Goal: Navigation & Orientation: Find specific page/section

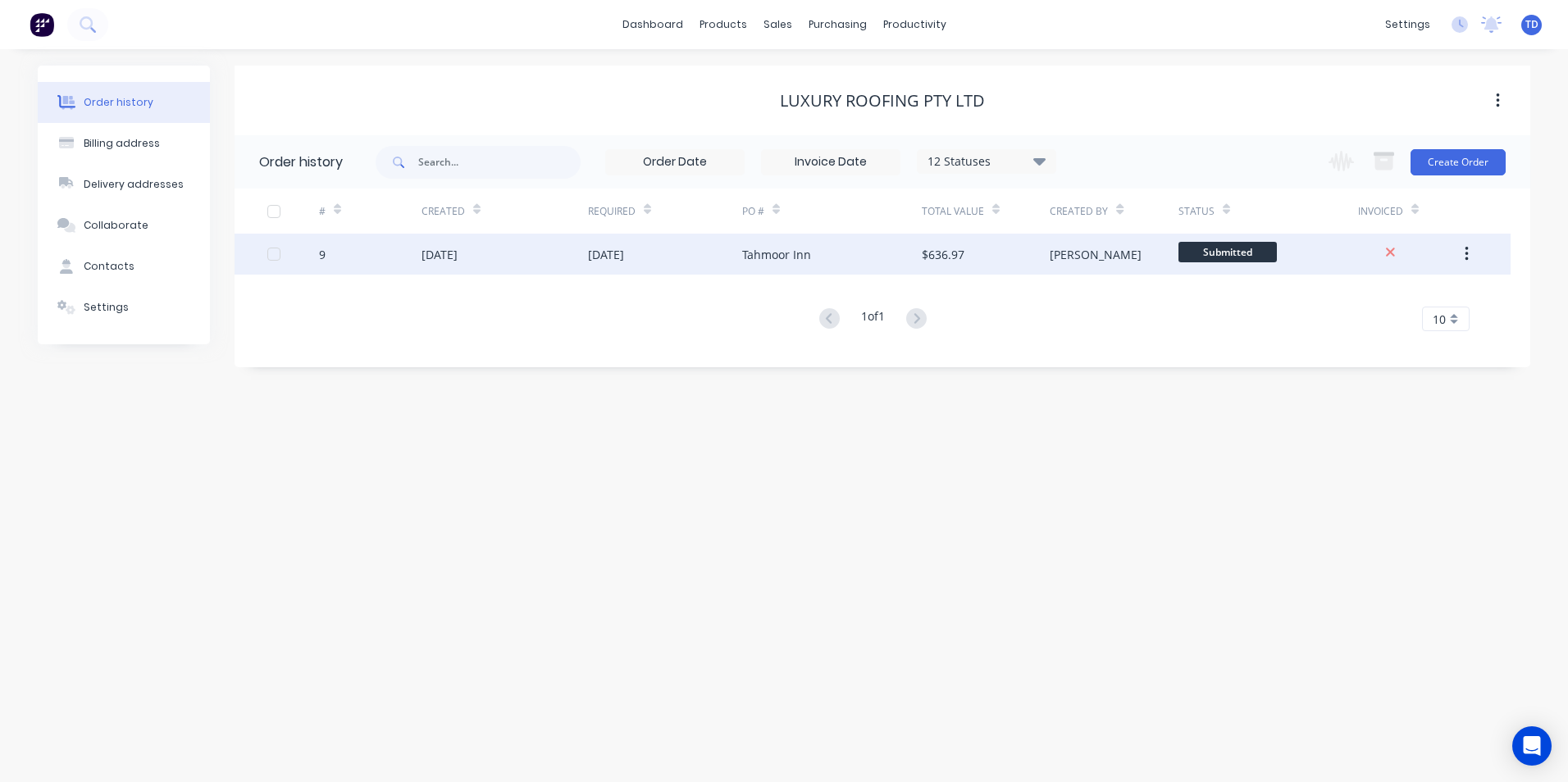
click at [737, 251] on div "[DATE]" at bounding box center [665, 254] width 155 height 41
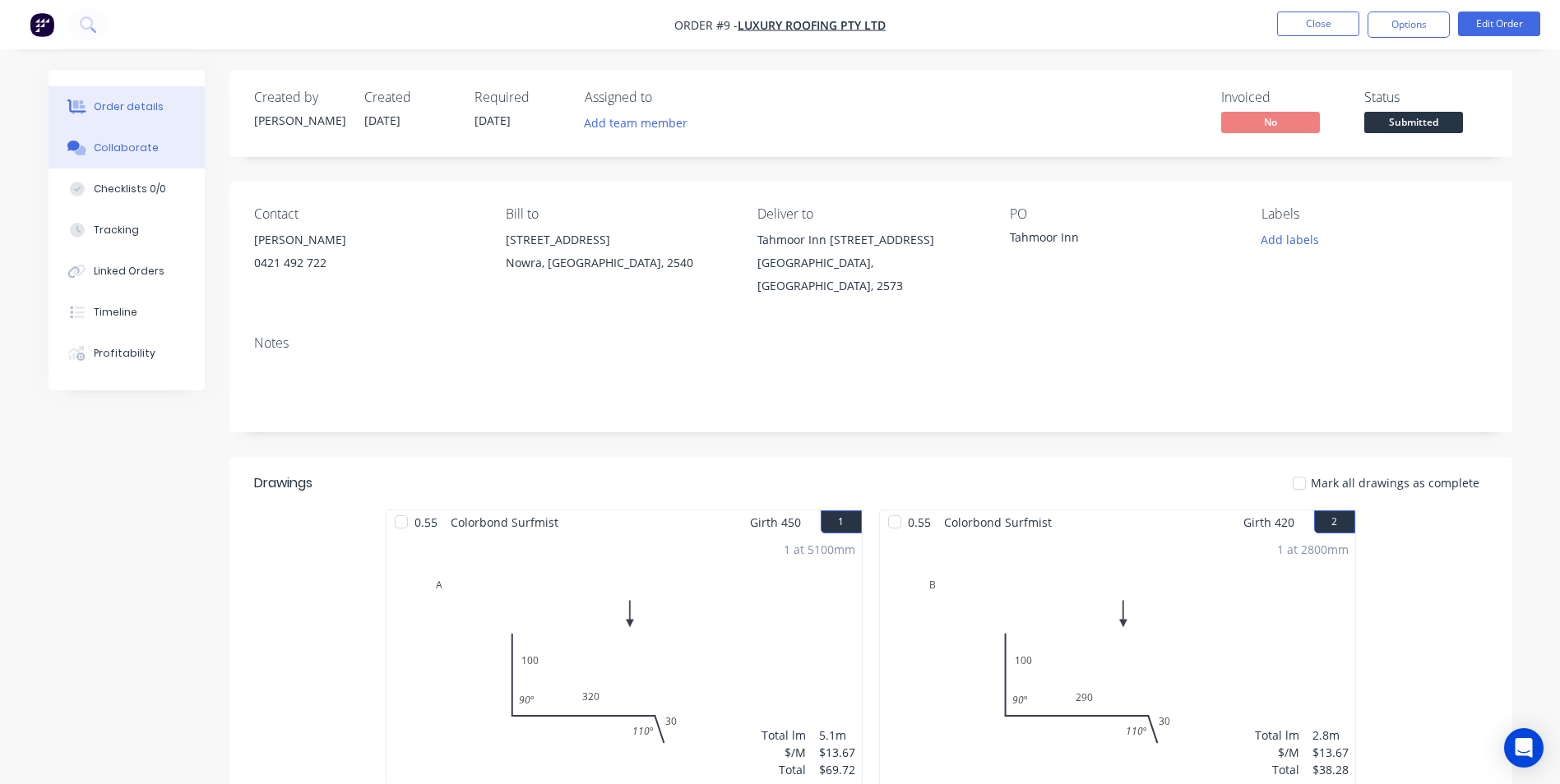
click at [115, 157] on button "Collaborate" at bounding box center [126, 148] width 156 height 42
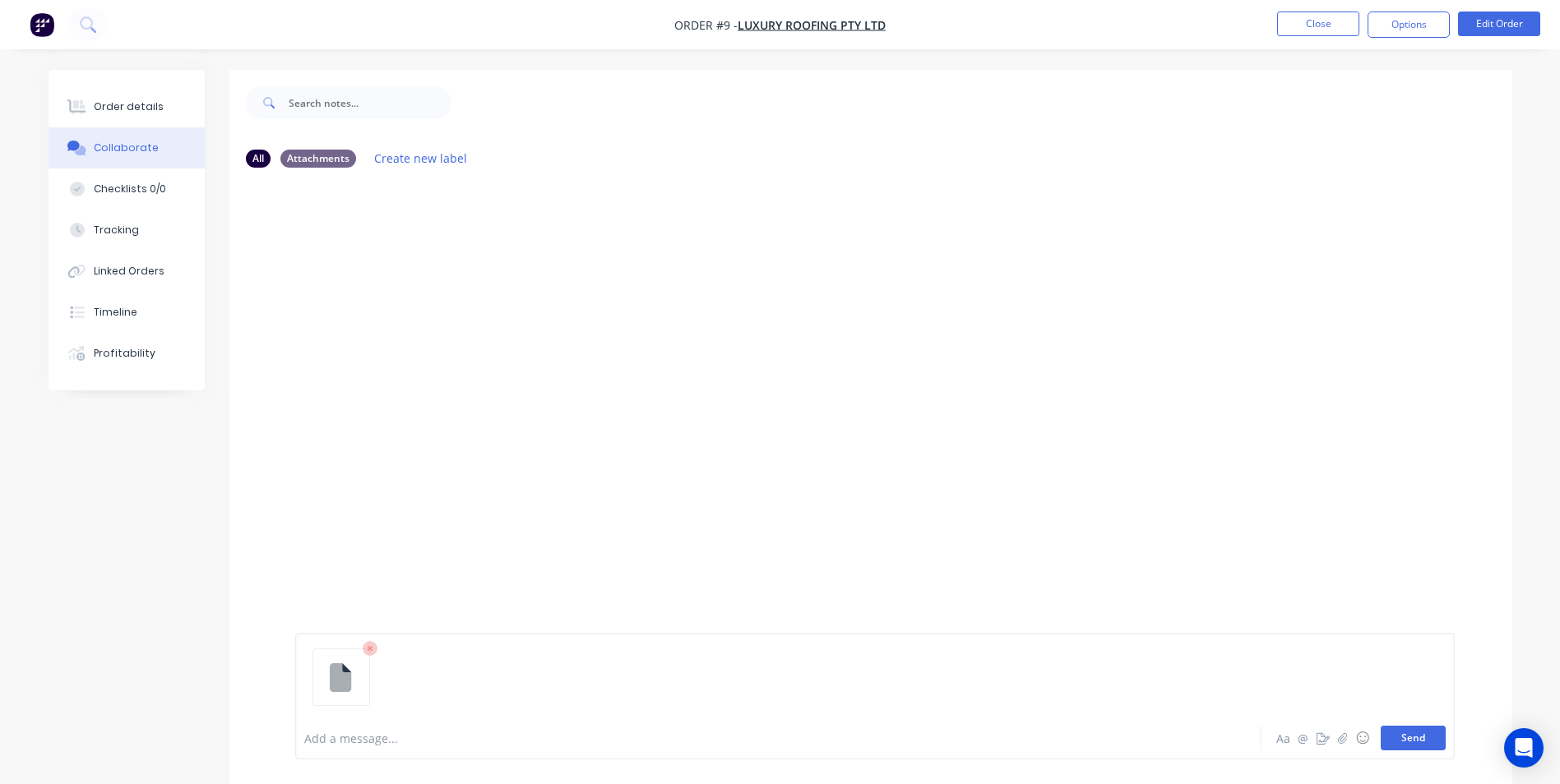
click at [1397, 741] on button "Send" at bounding box center [1414, 739] width 65 height 25
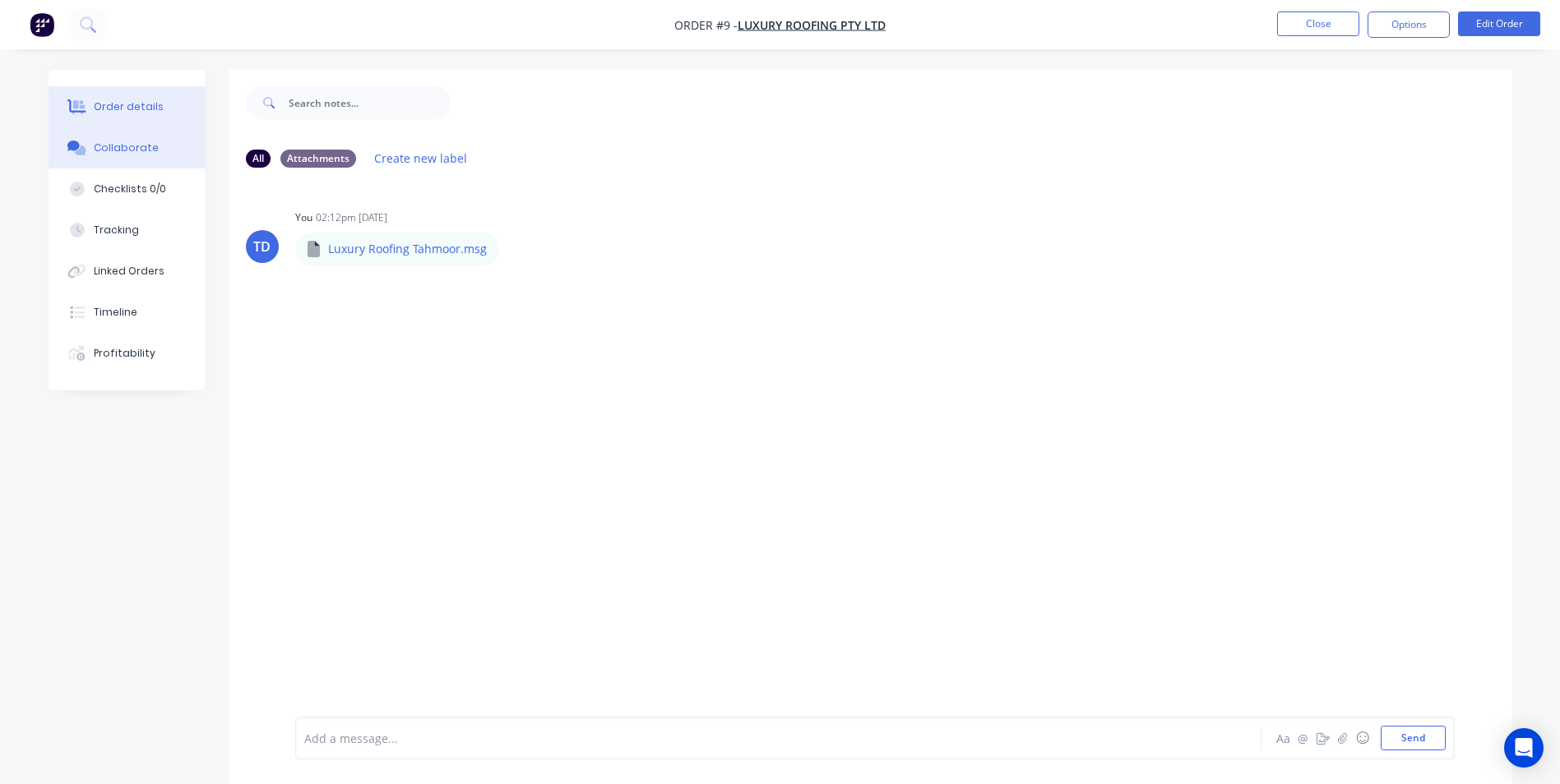
click at [138, 111] on div "Order details" at bounding box center [129, 107] width 70 height 15
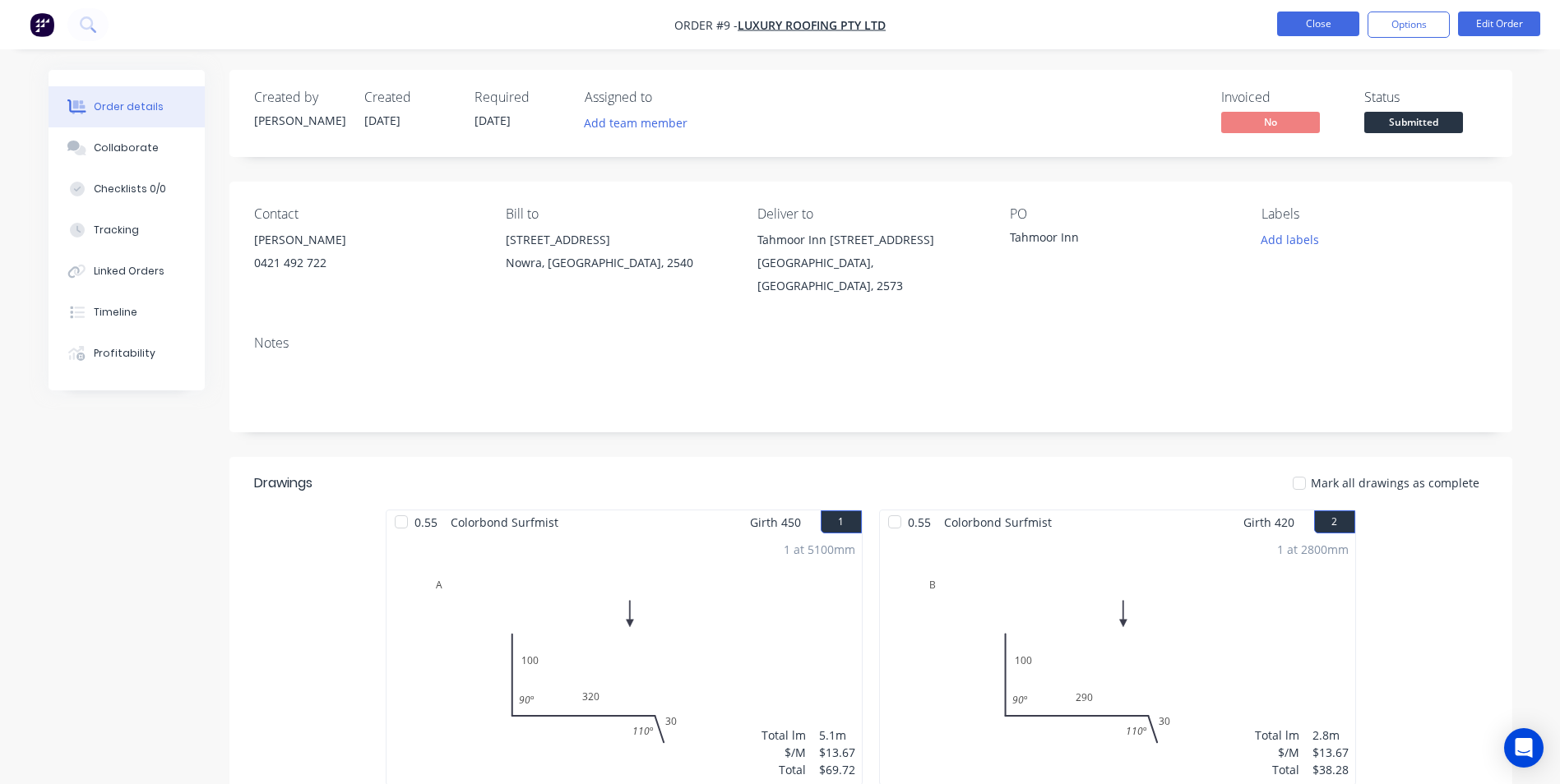
click at [1306, 17] on button "Close" at bounding box center [1318, 24] width 82 height 25
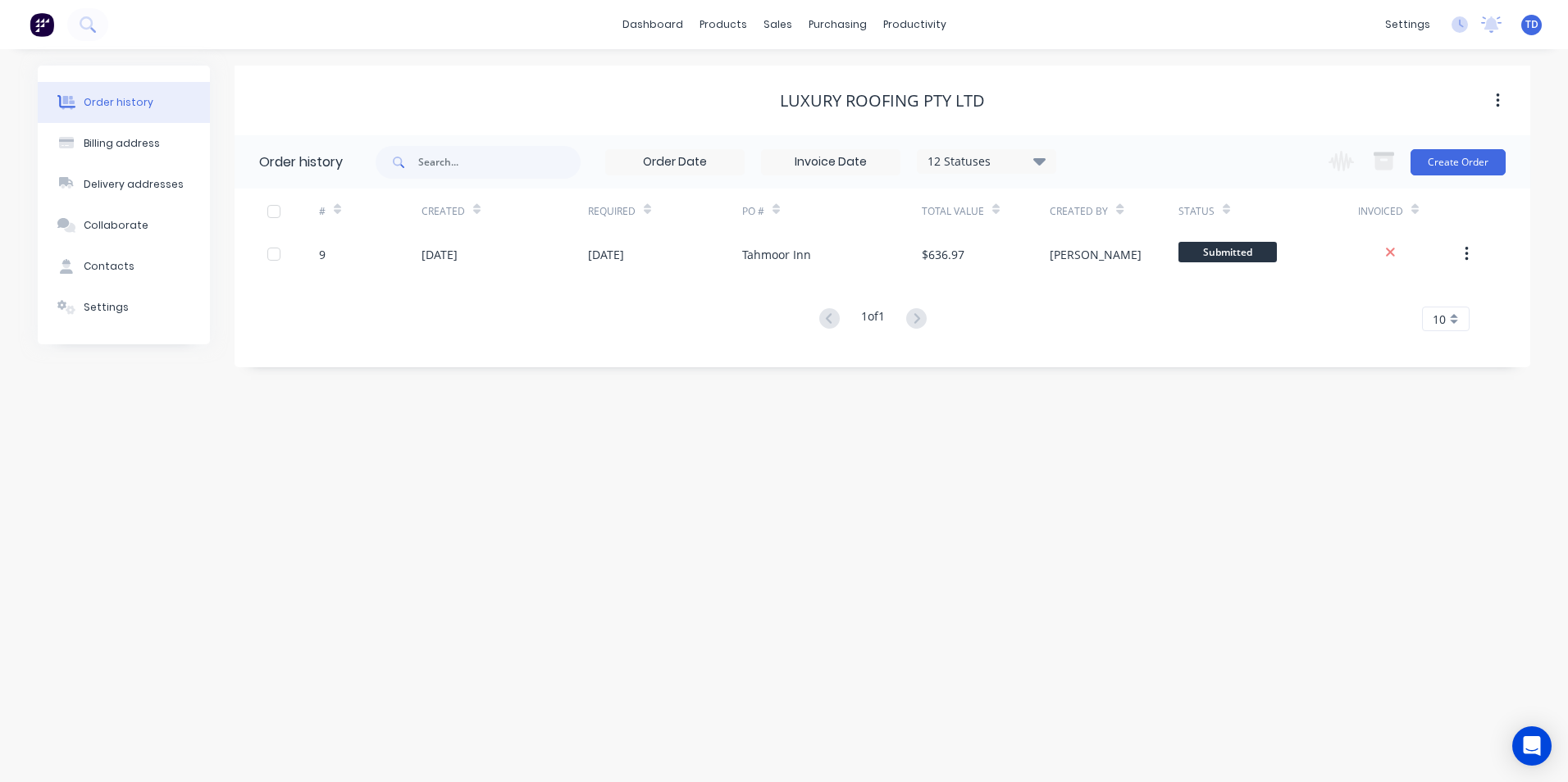
click at [1119, 456] on div "Order history Billing address Delivery addresses Collaborate Contacts Settings …" at bounding box center [784, 415] width 1568 height 733
click at [657, 17] on link "dashboard" at bounding box center [653, 24] width 77 height 24
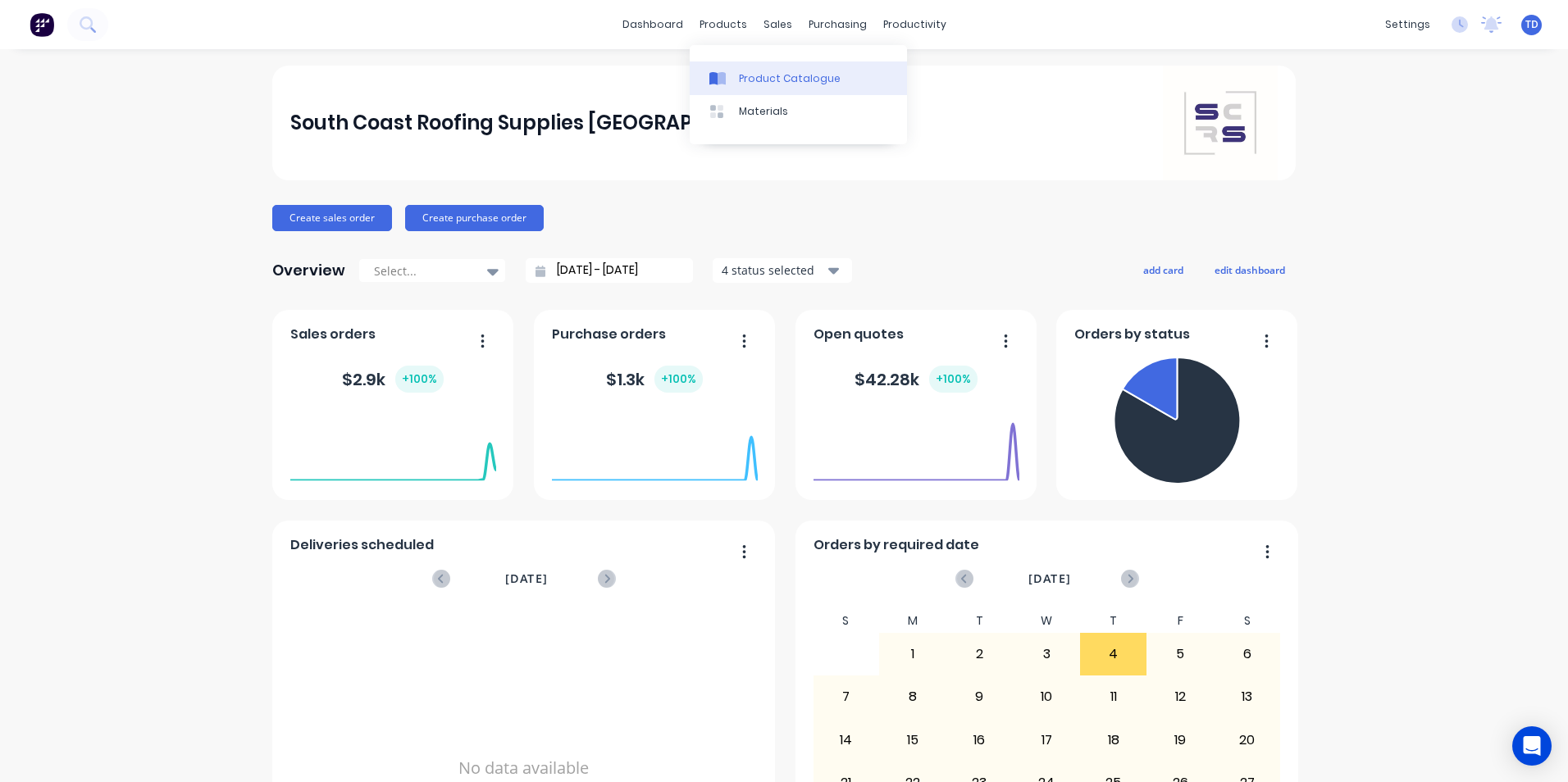
click at [753, 73] on div "Product Catalogue" at bounding box center [790, 79] width 102 height 15
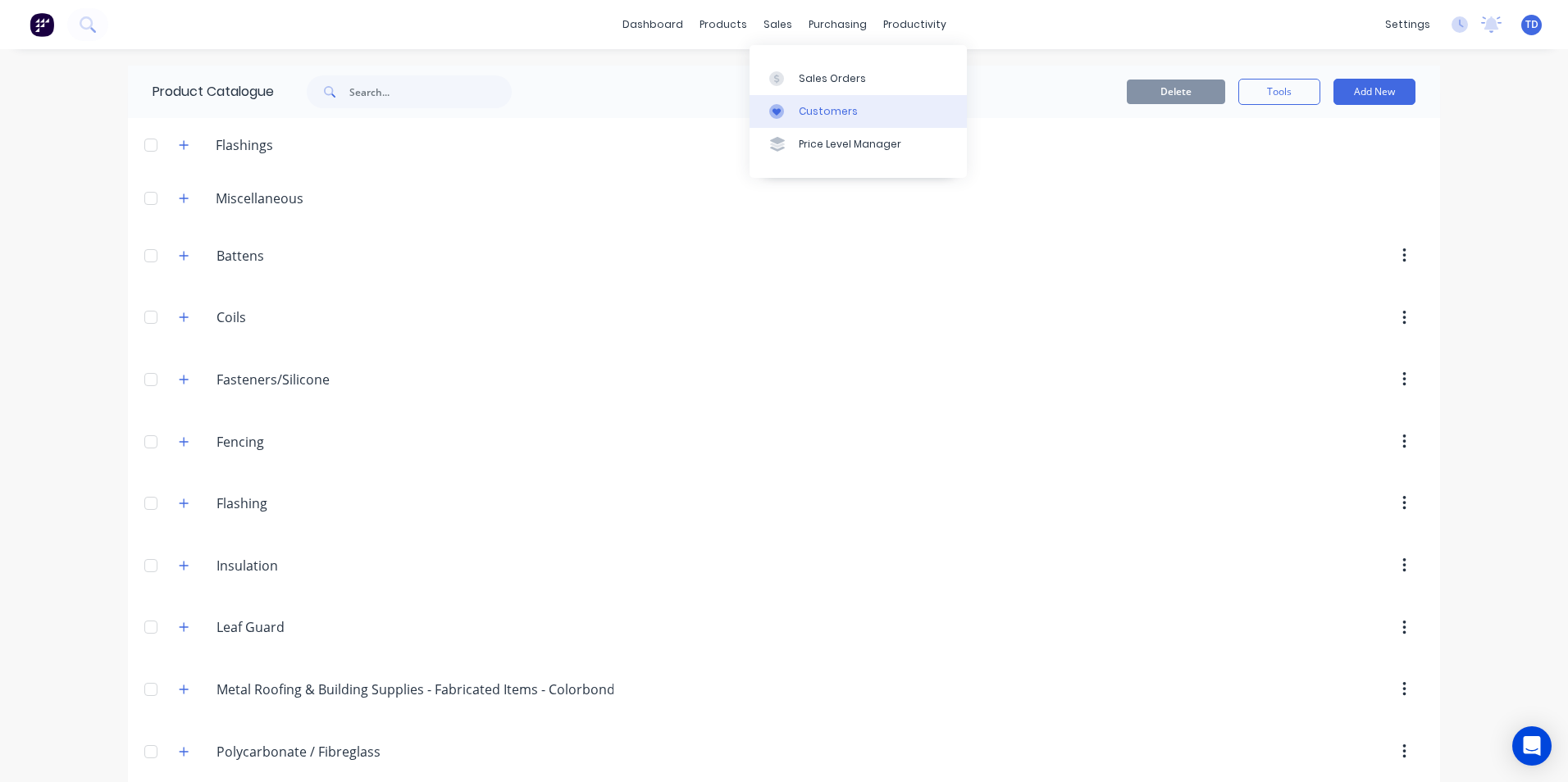
click at [809, 110] on div "Customers" at bounding box center [828, 112] width 59 height 15
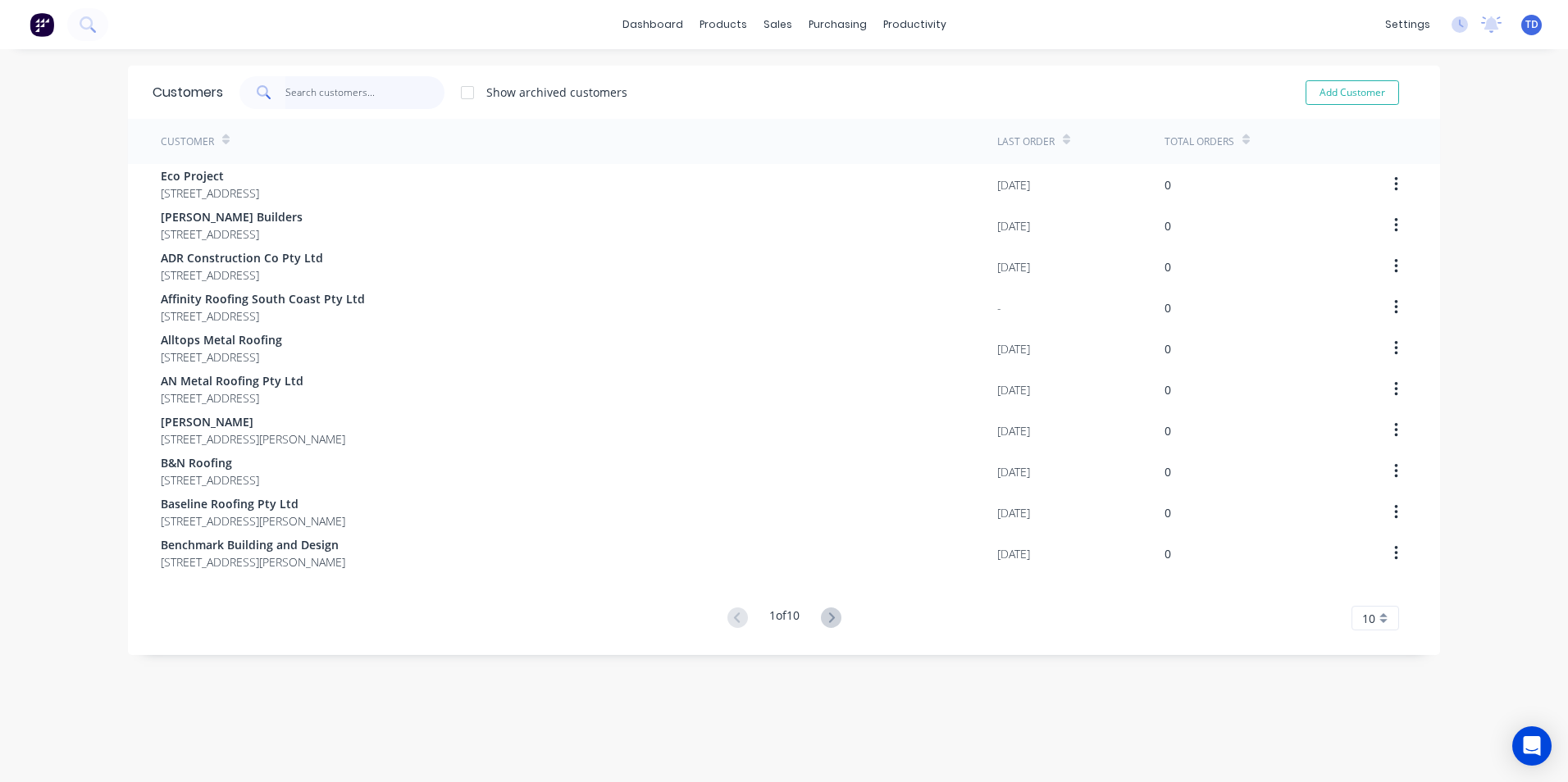
click at [368, 101] on input "text" at bounding box center [366, 92] width 160 height 33
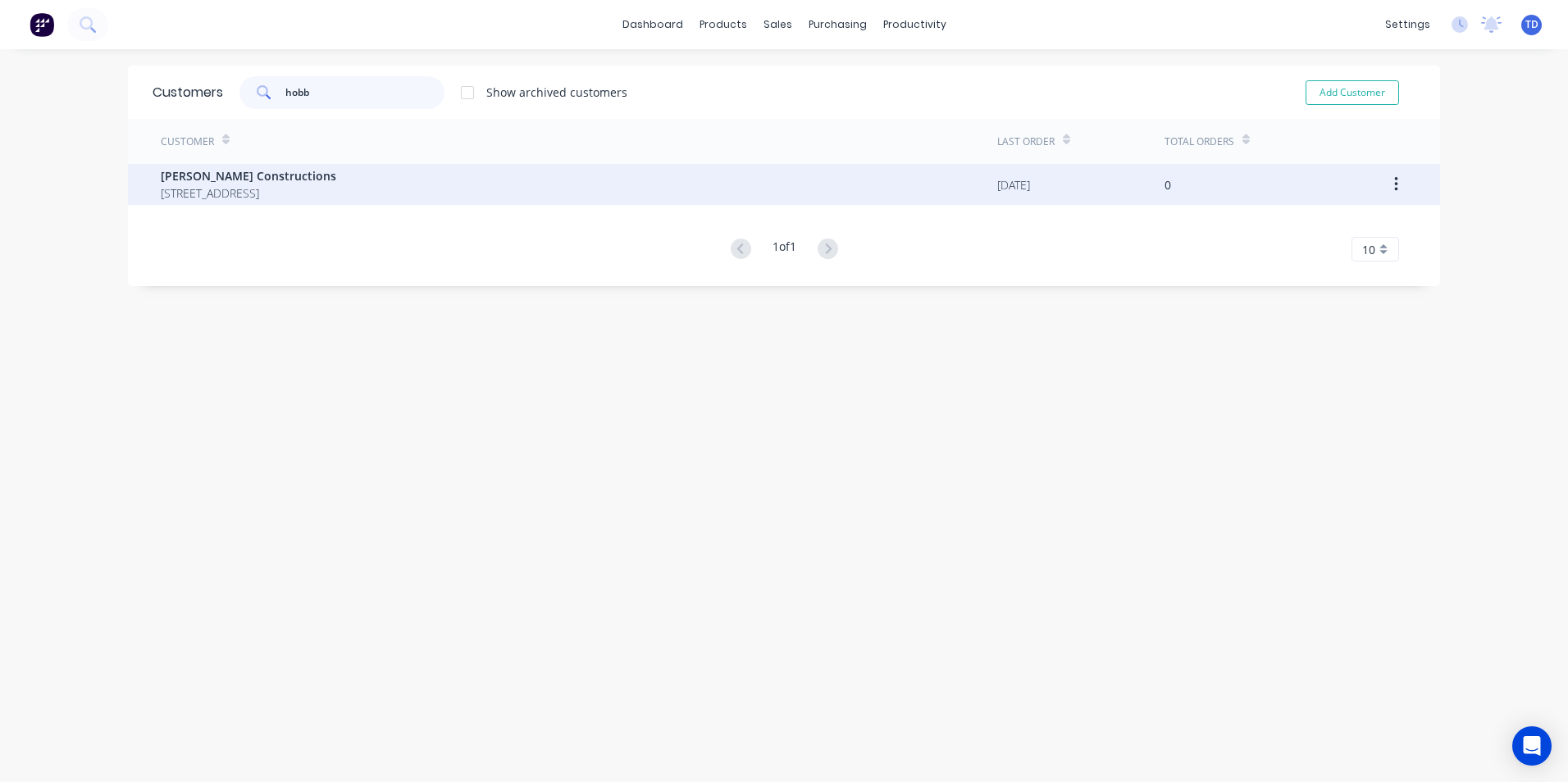
type input "hobb"
click at [298, 198] on span "[STREET_ADDRESS]" at bounding box center [249, 193] width 175 height 17
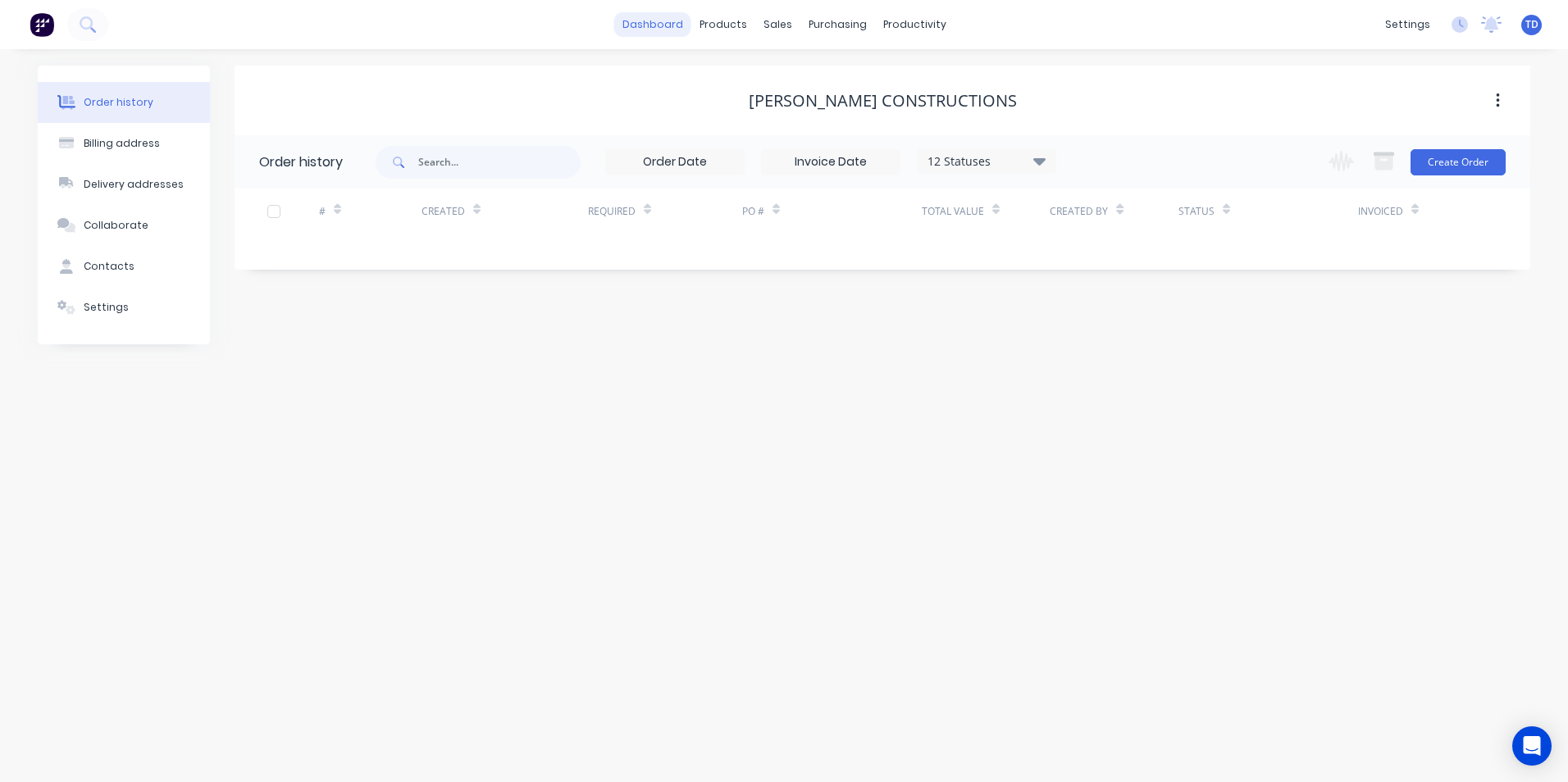
click at [677, 28] on link "dashboard" at bounding box center [653, 24] width 77 height 24
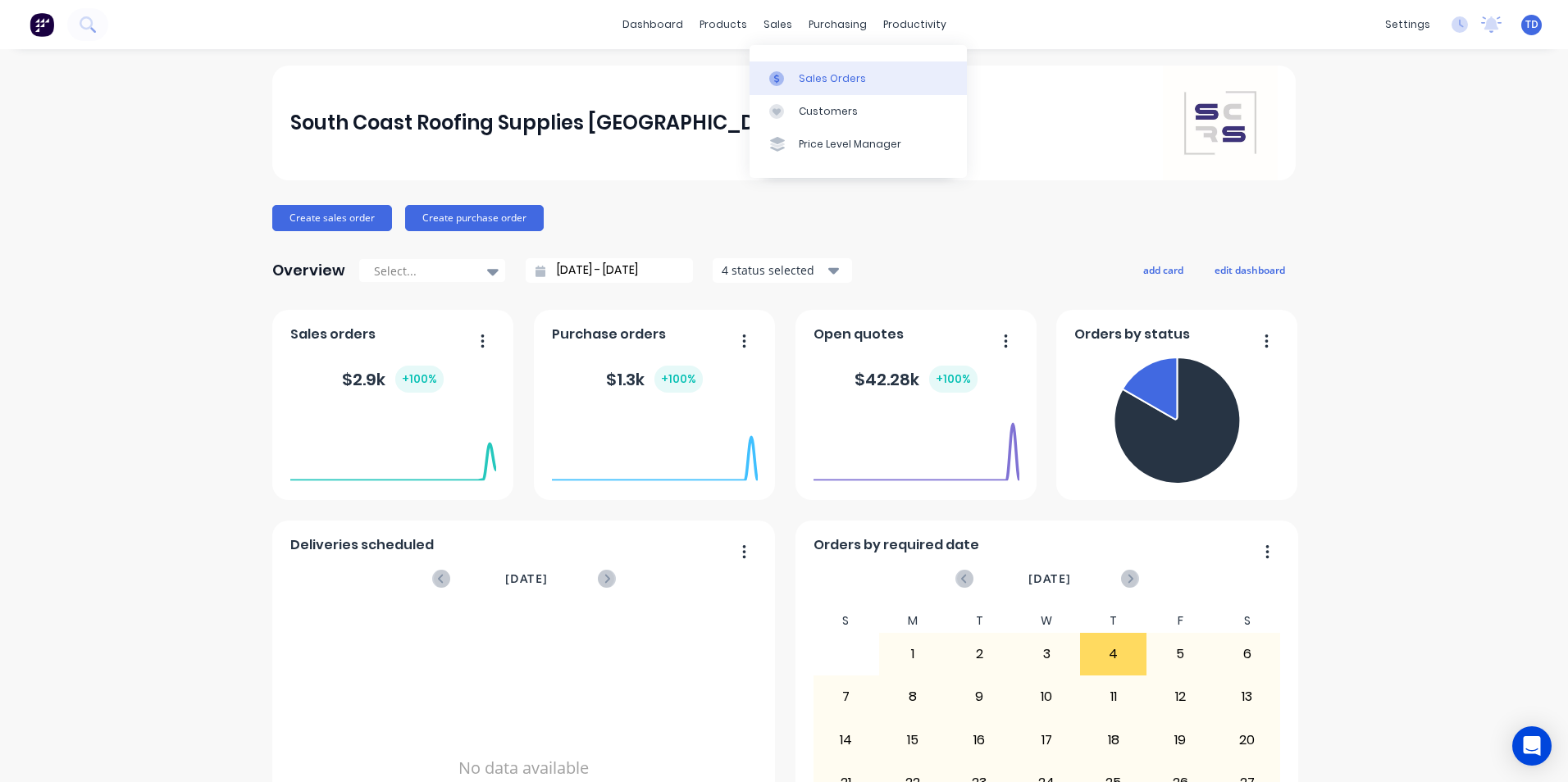
click at [816, 87] on link "Sales Orders" at bounding box center [858, 77] width 218 height 33
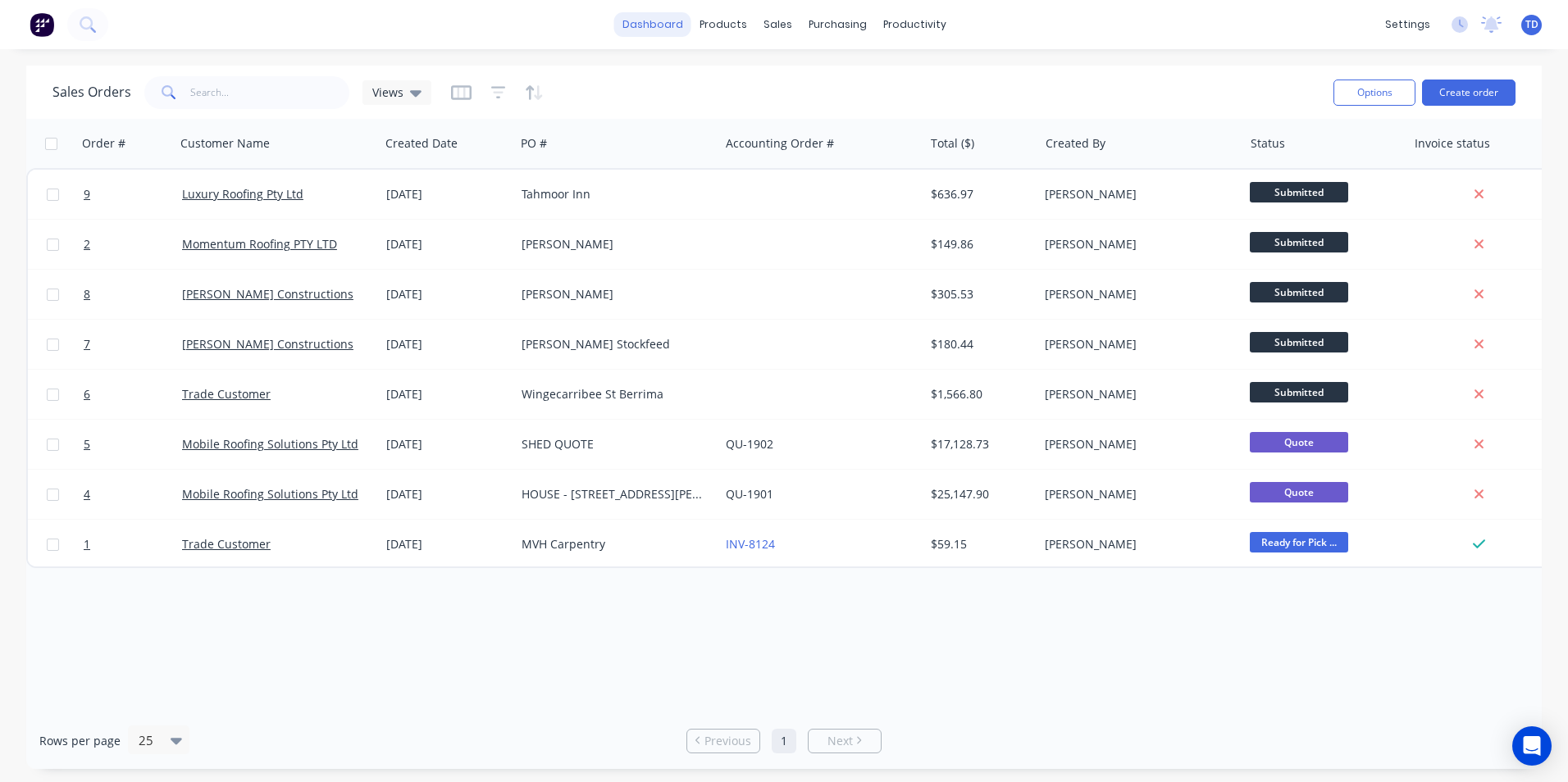
click at [672, 28] on link "dashboard" at bounding box center [653, 24] width 77 height 24
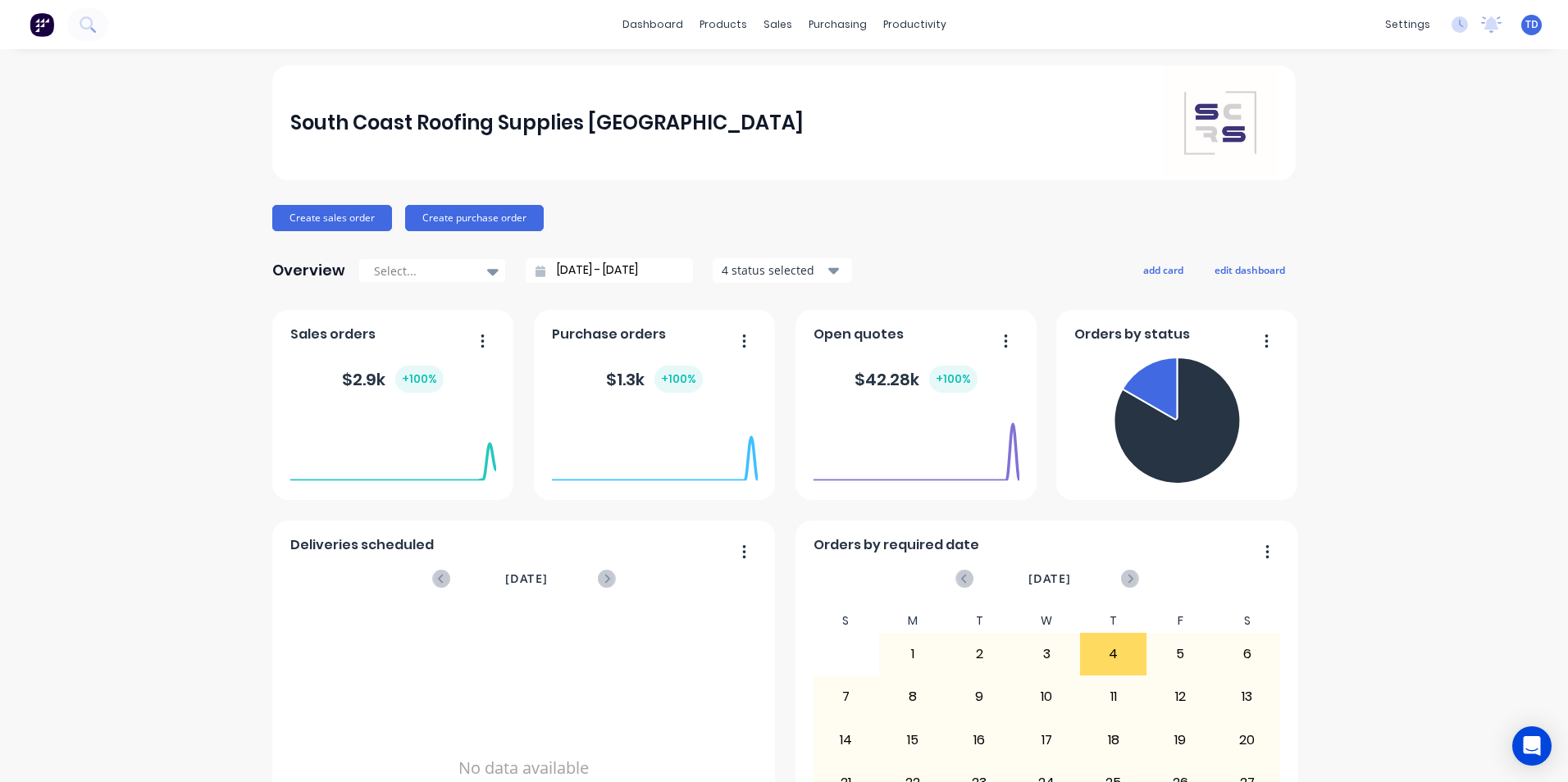
click at [1526, 24] on span "TD" at bounding box center [1532, 24] width 13 height 15
click at [1418, 207] on button "Sign out" at bounding box center [1429, 205] width 218 height 33
